Goal: Task Accomplishment & Management: Use online tool/utility

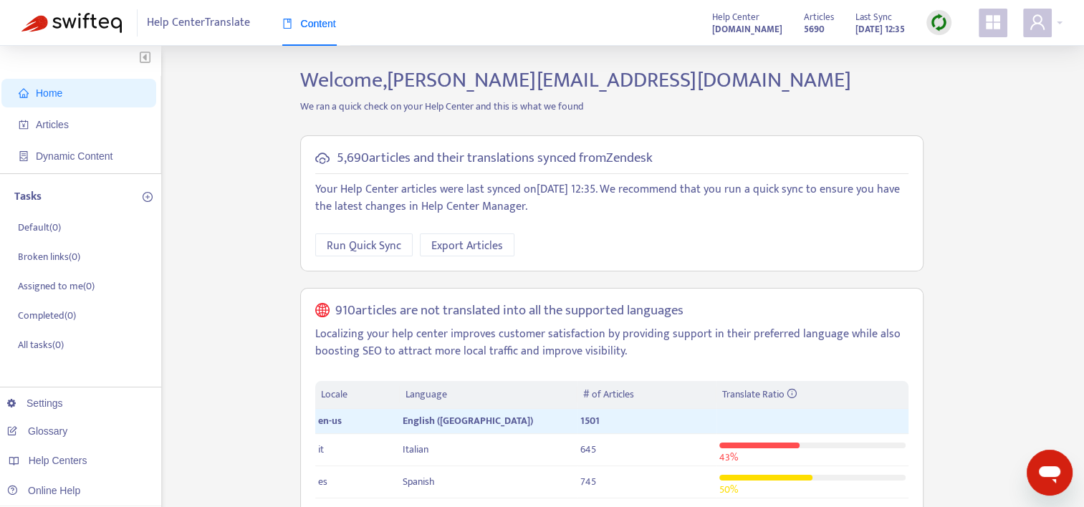
click at [940, 24] on img at bounding box center [939, 23] width 18 height 18
click at [954, 49] on link "Quick Sync" at bounding box center [968, 52] width 61 height 16
click at [61, 125] on span "Articles" at bounding box center [52, 124] width 33 height 11
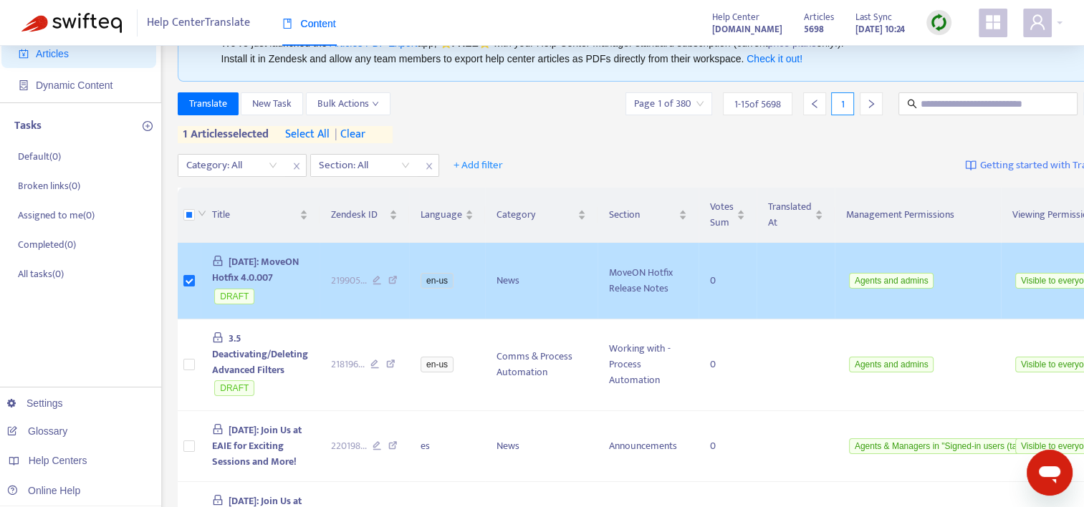
scroll to position [72, 0]
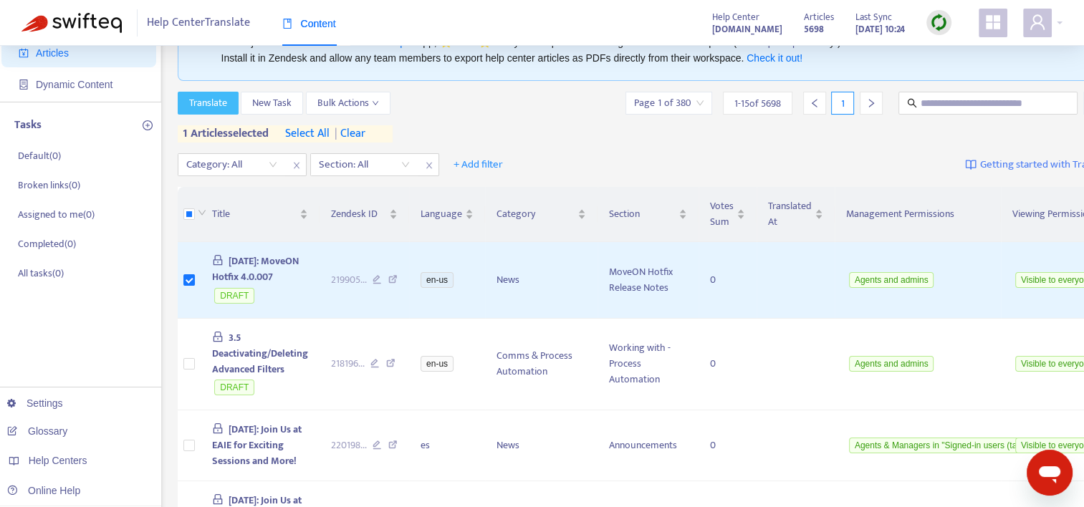
click at [224, 99] on span "Translate" at bounding box center [208, 103] width 38 height 16
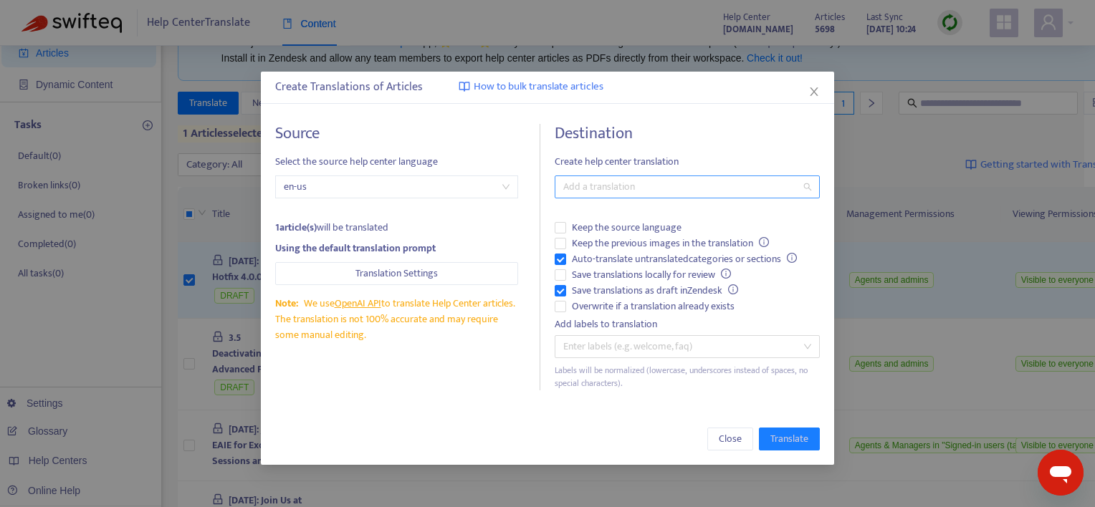
click at [635, 184] on div at bounding box center [680, 186] width 244 height 17
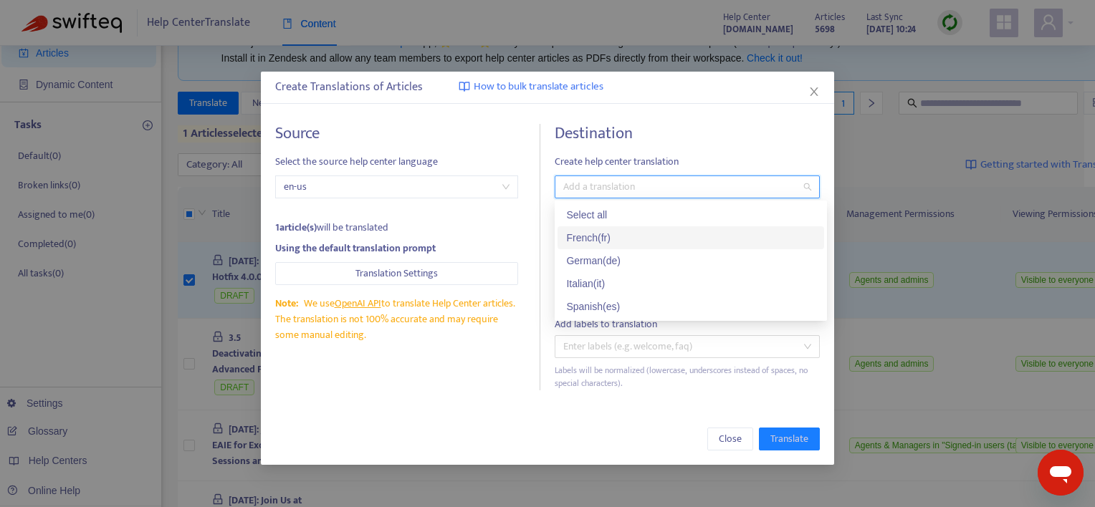
click at [586, 239] on div "French ( fr )" at bounding box center [690, 238] width 249 height 16
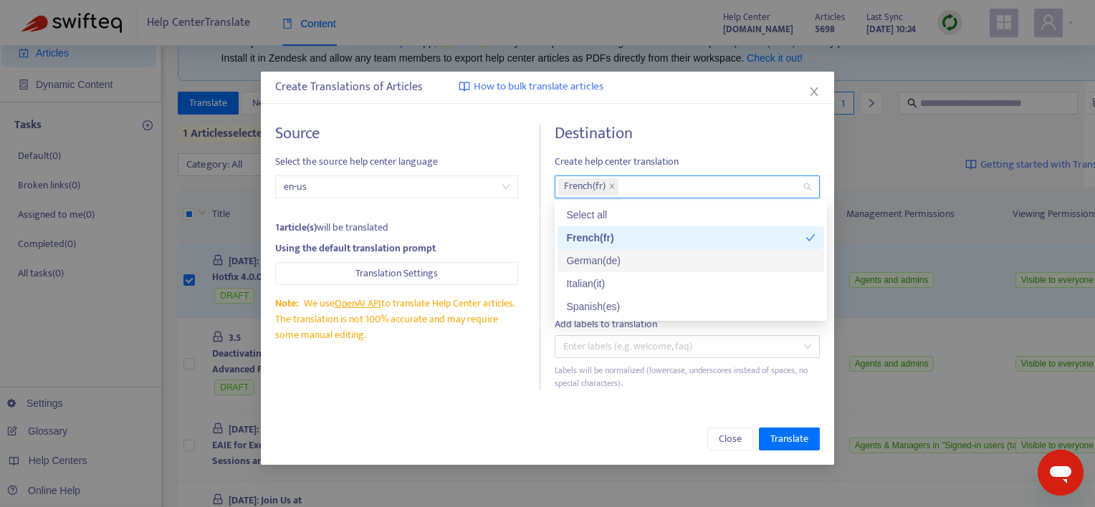
click at [587, 262] on div "German ( de )" at bounding box center [690, 261] width 249 height 16
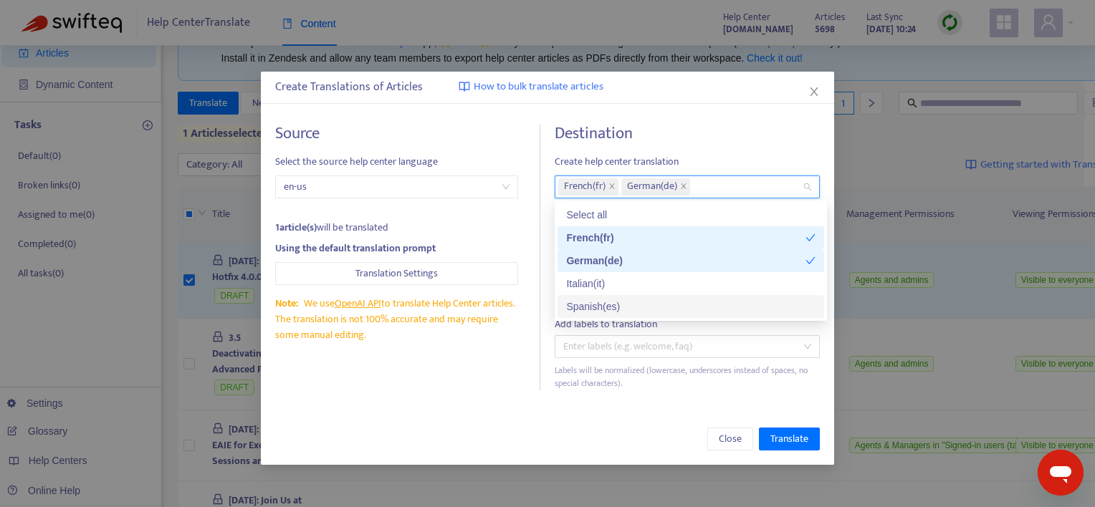
click at [588, 307] on div "Spanish ( es )" at bounding box center [690, 307] width 249 height 16
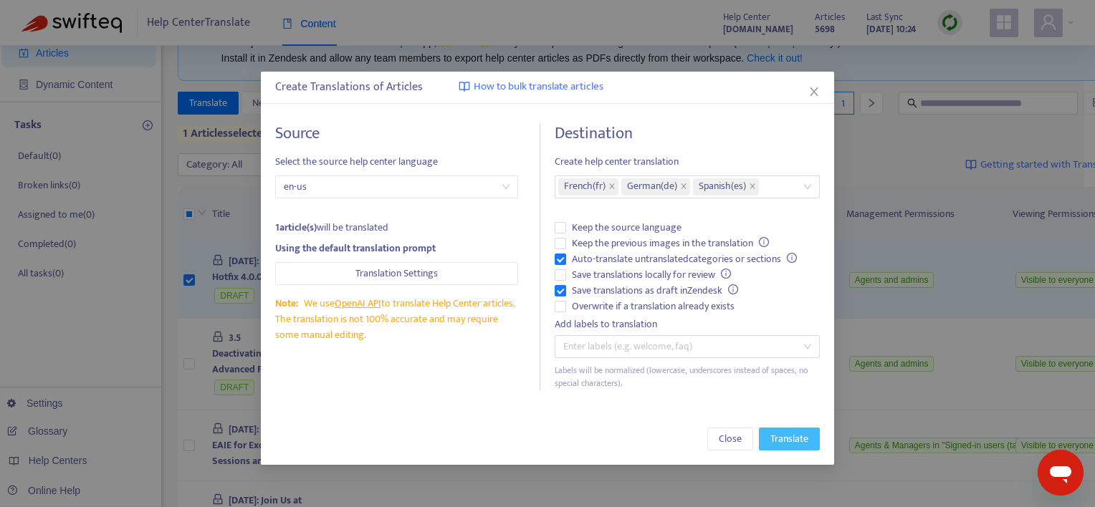
click at [794, 436] on span "Translate" at bounding box center [789, 439] width 38 height 16
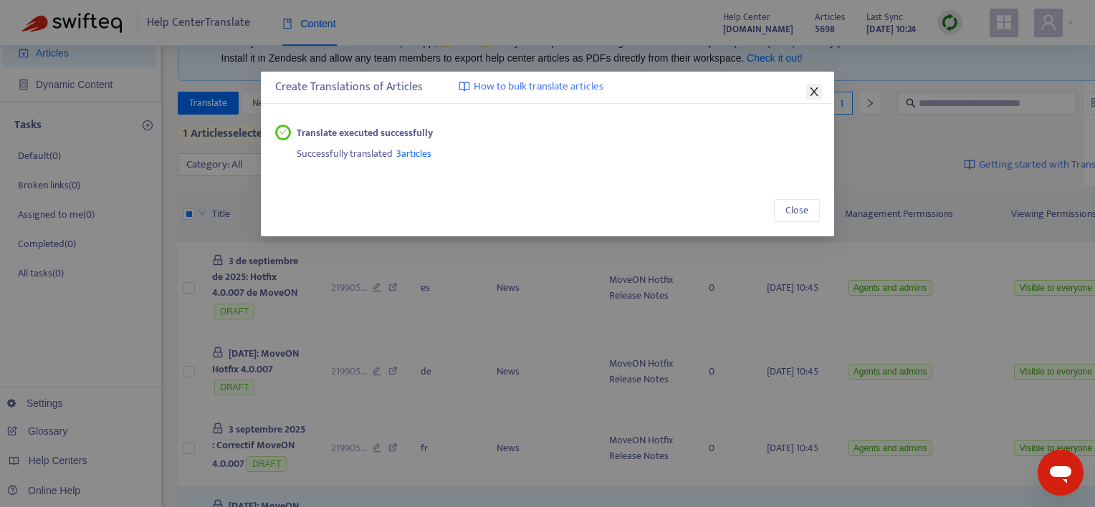
click at [815, 92] on icon "close" at bounding box center [813, 91] width 11 height 11
